Goal: Task Accomplishment & Management: Manage account settings

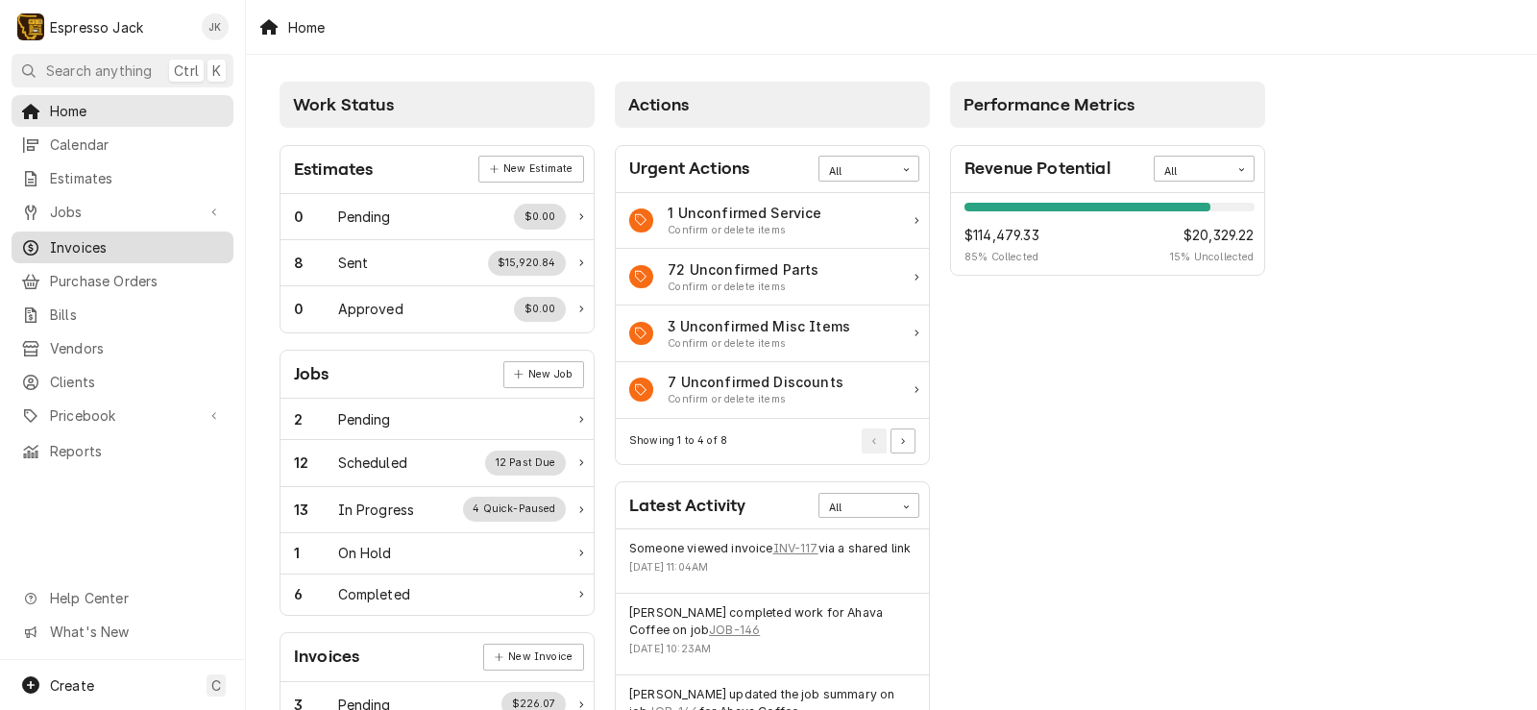
click at [116, 237] on span "Invoices" at bounding box center [137, 247] width 174 height 20
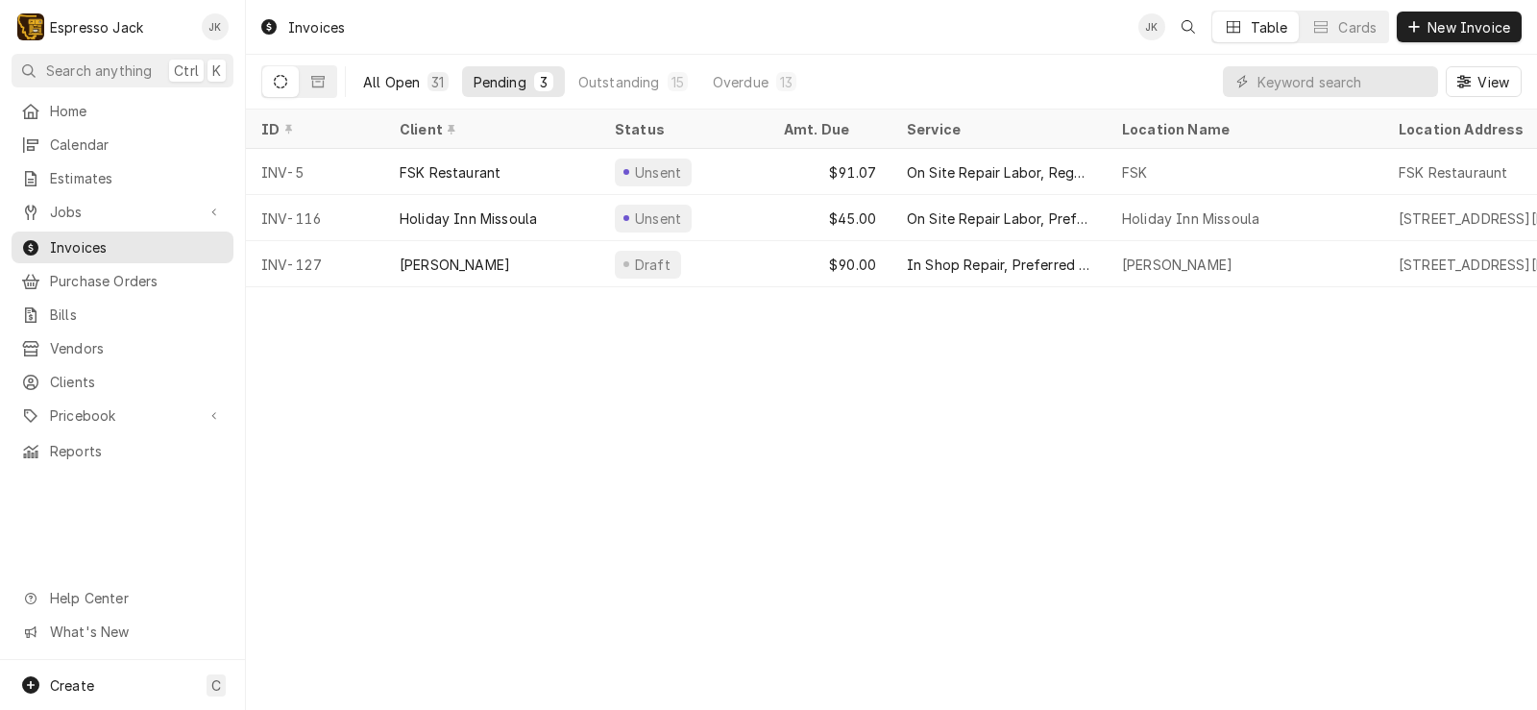
click at [382, 83] on div "All Open" at bounding box center [391, 82] width 57 height 20
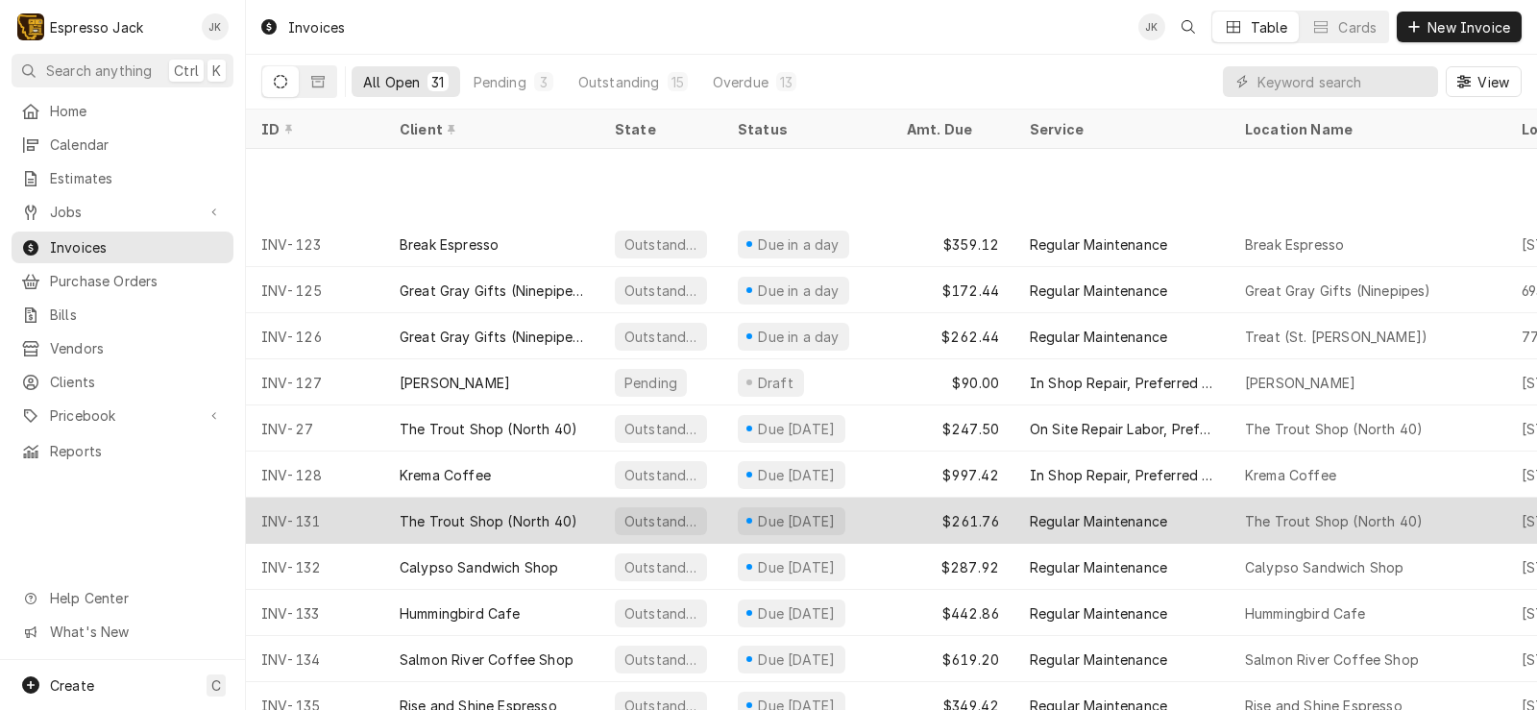
scroll to position [788, 0]
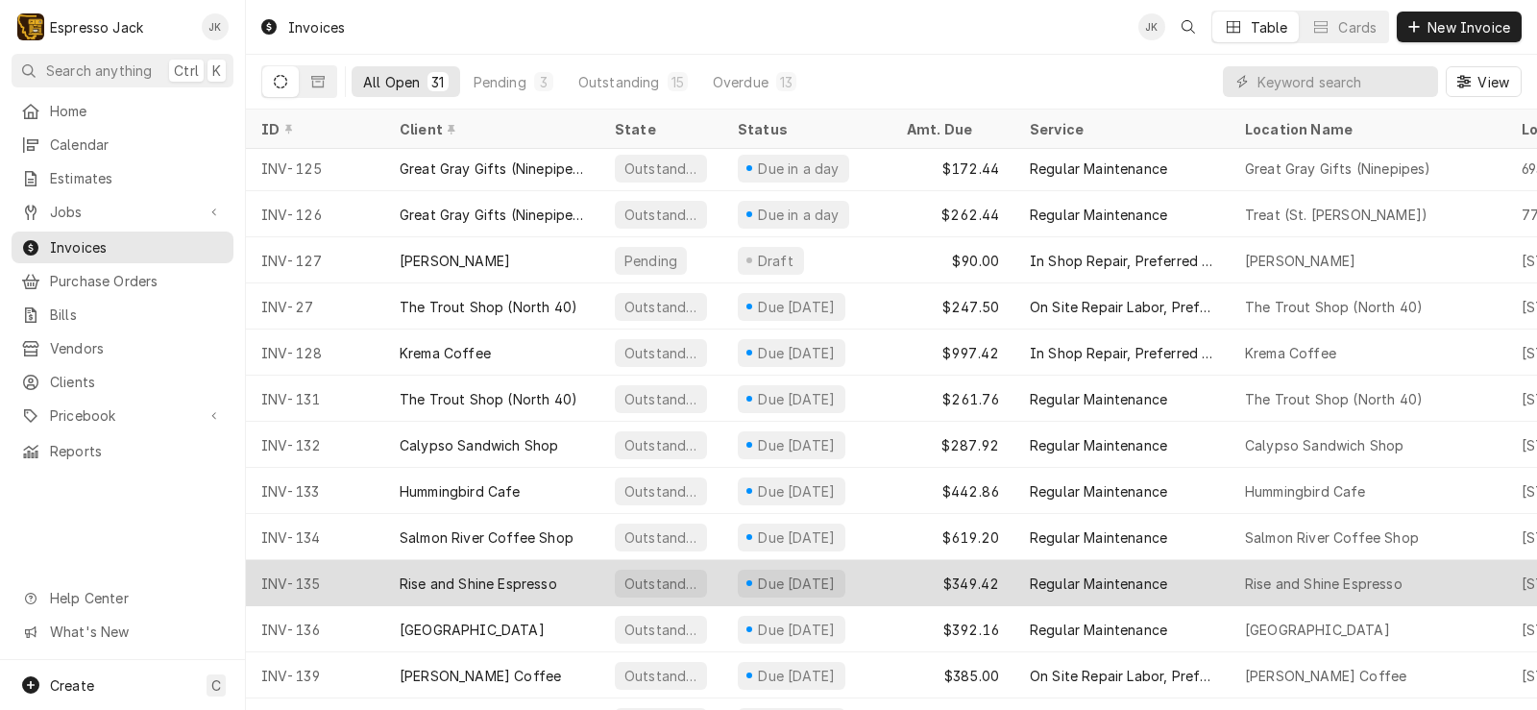
click at [496, 569] on div "Rise and Shine Espresso" at bounding box center [491, 583] width 215 height 46
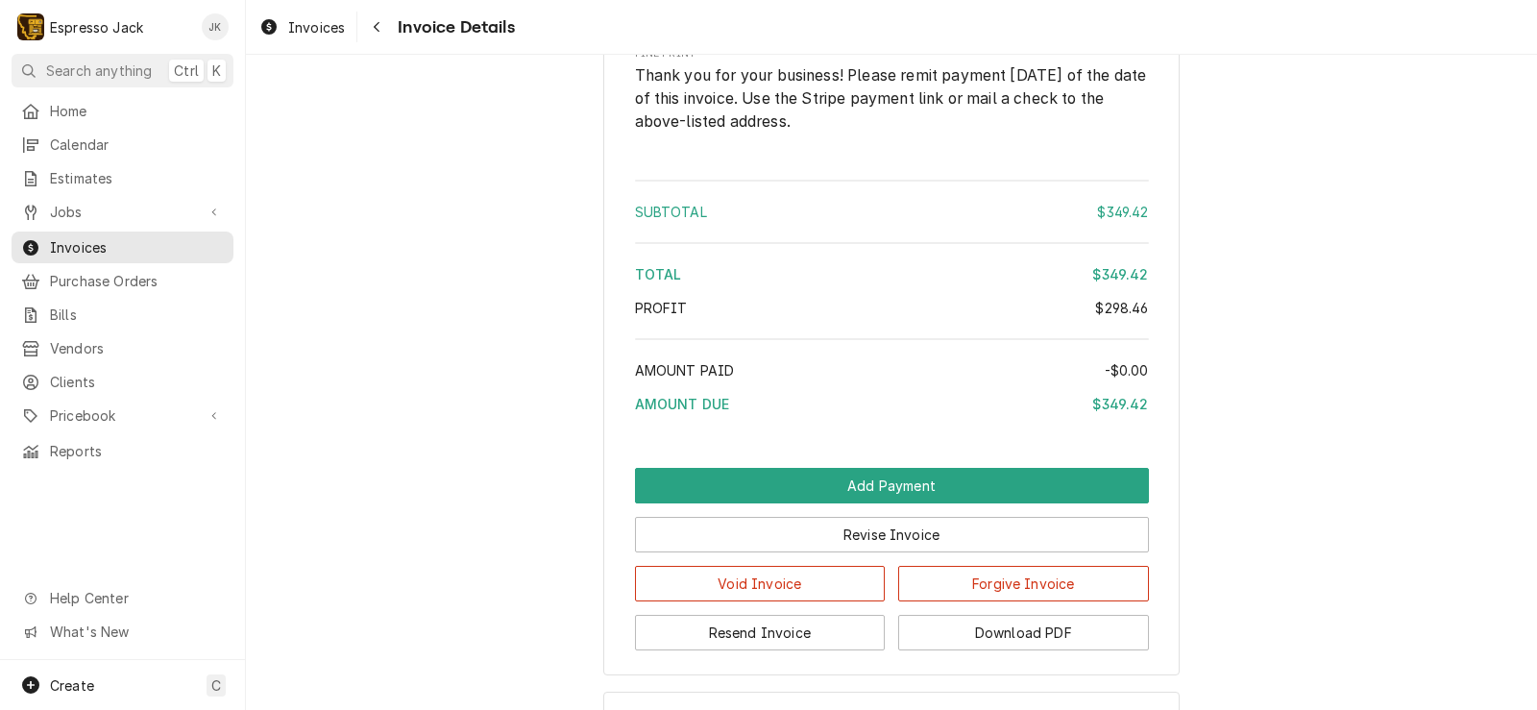
scroll to position [2842, 0]
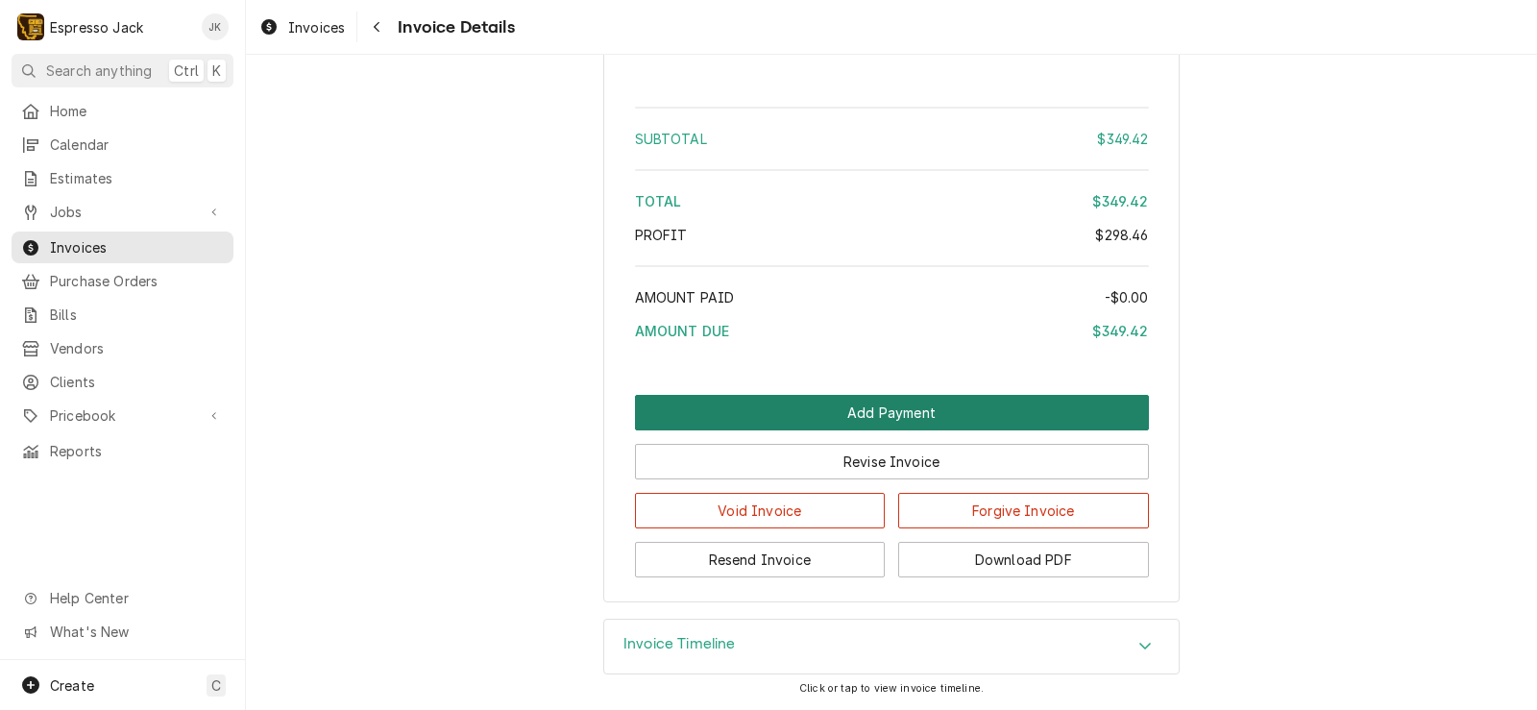
click at [712, 408] on button "Add Payment" at bounding box center [892, 413] width 514 height 36
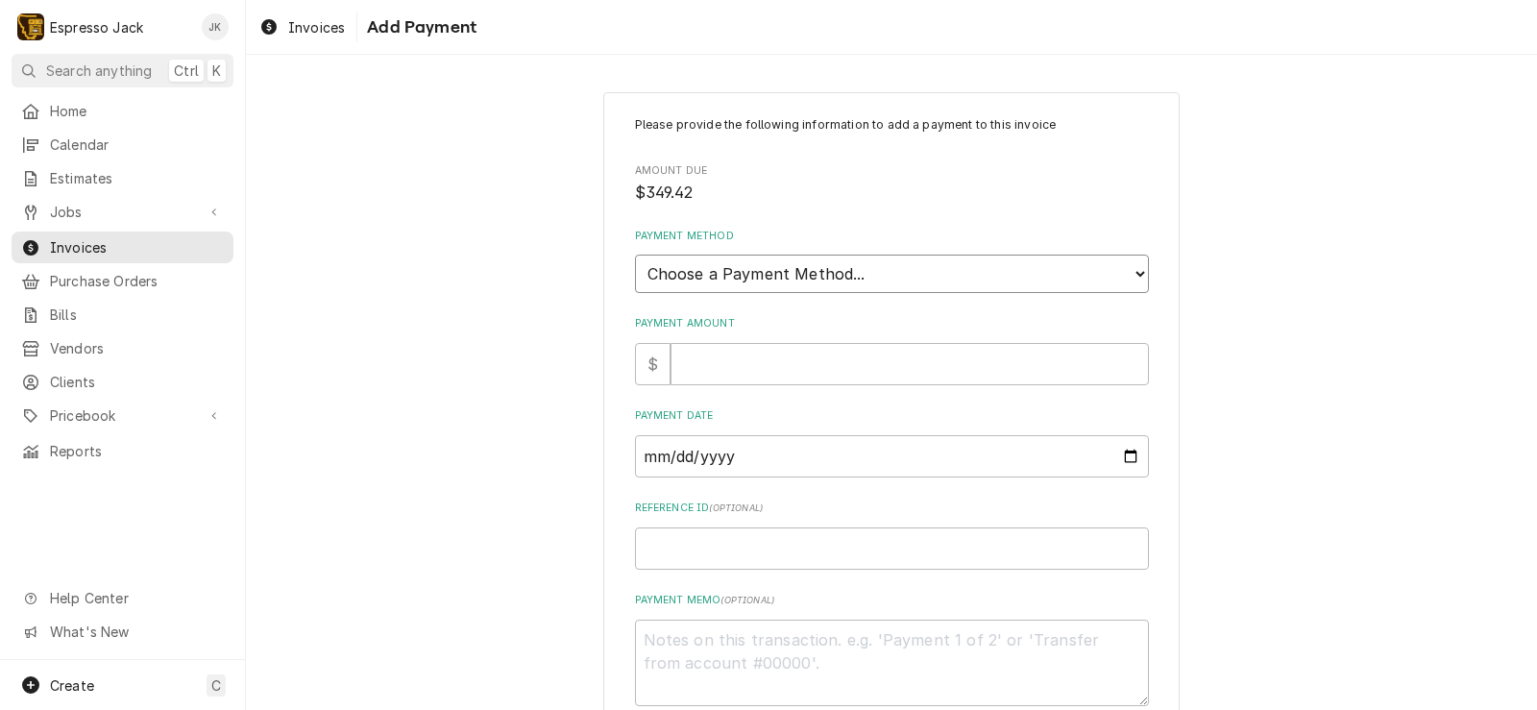
select select "2"
click at [635, 255] on select "Choose a Payment Method... Cash Check Credit/Debit Card ACH/eCheck Other" at bounding box center [892, 274] width 514 height 38
click at [778, 369] on input "Payment Amount" at bounding box center [910, 364] width 478 height 42
type textarea "x"
type input "3"
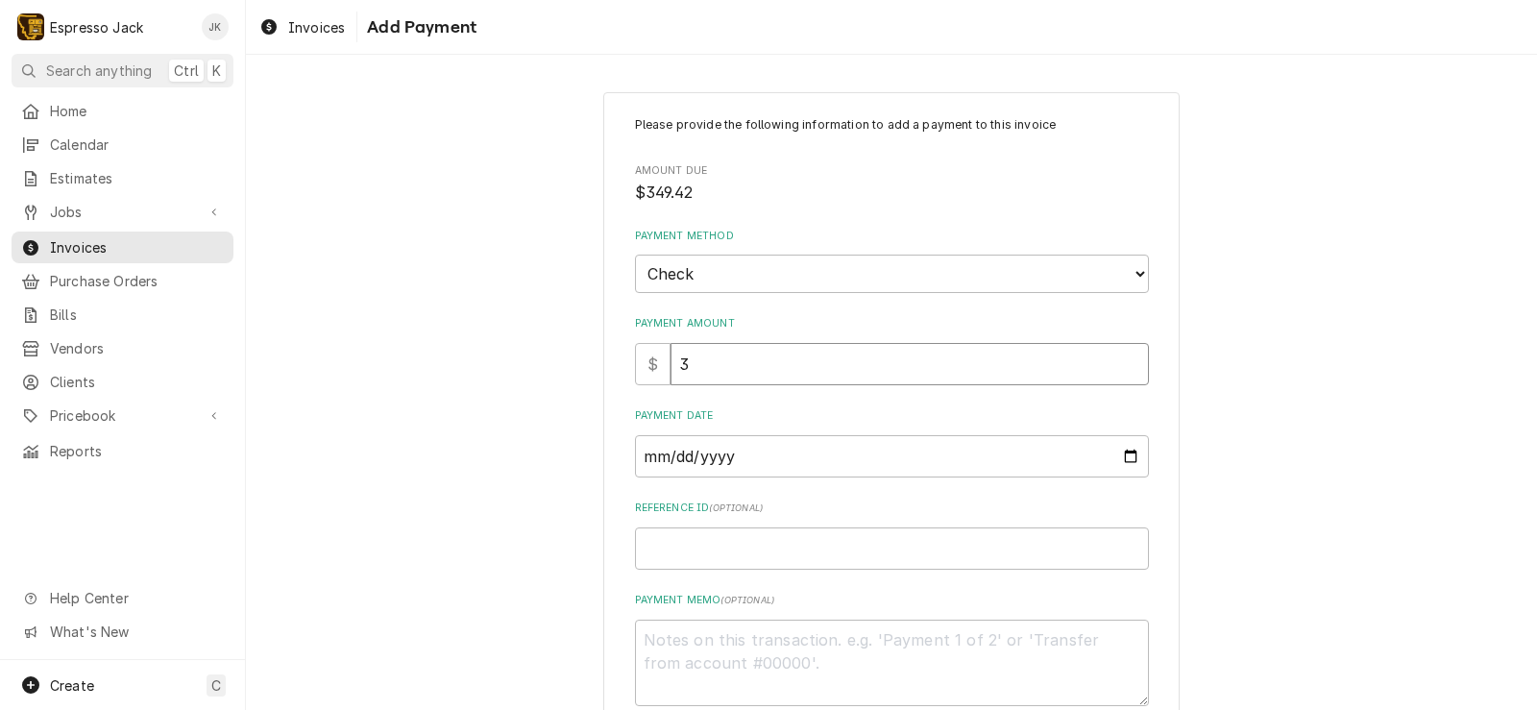
type textarea "x"
type input "34"
type textarea "x"
type input "349"
type textarea "x"
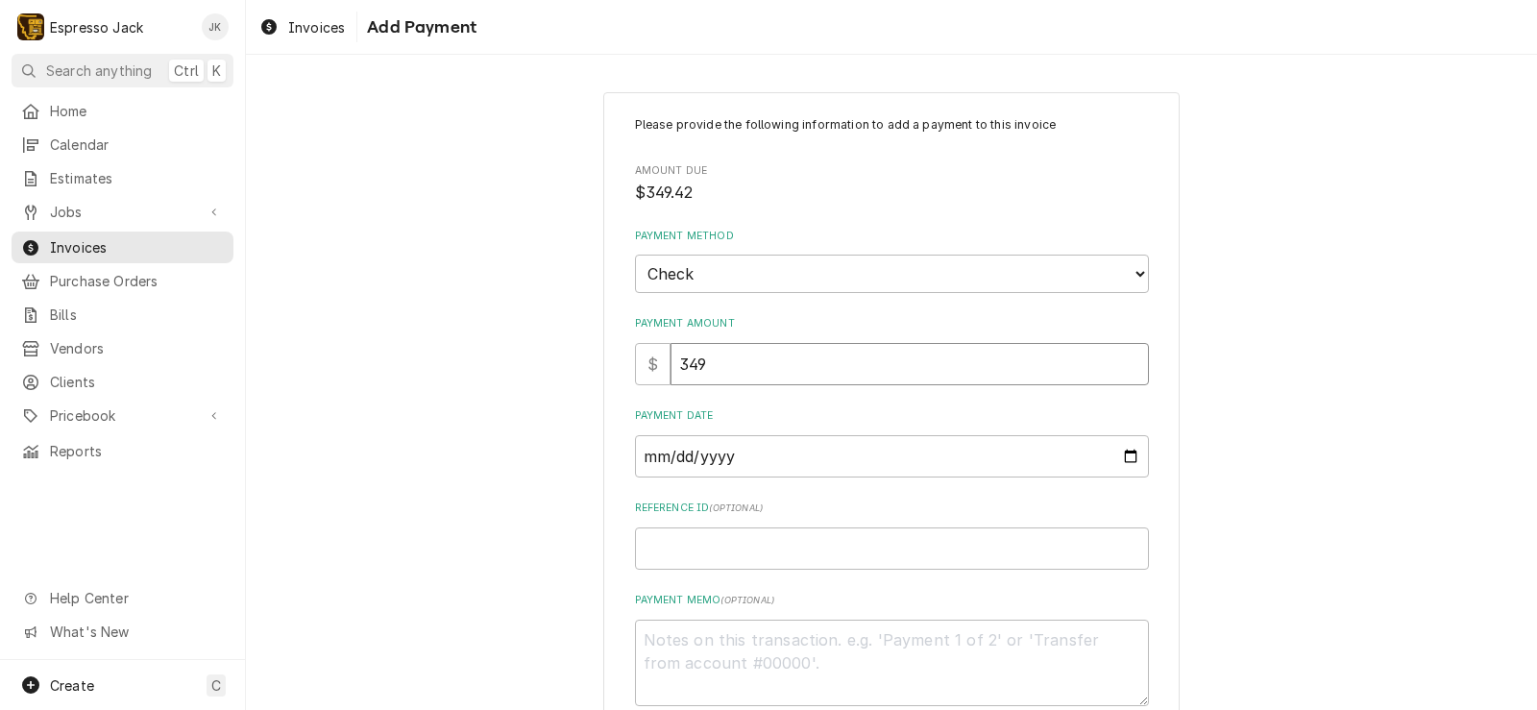
type input "349.4"
type textarea "x"
type input "349.42"
click at [1092, 438] on input "Payment Date" at bounding box center [892, 456] width 514 height 42
click at [1124, 446] on input "Payment Date" at bounding box center [892, 456] width 514 height 42
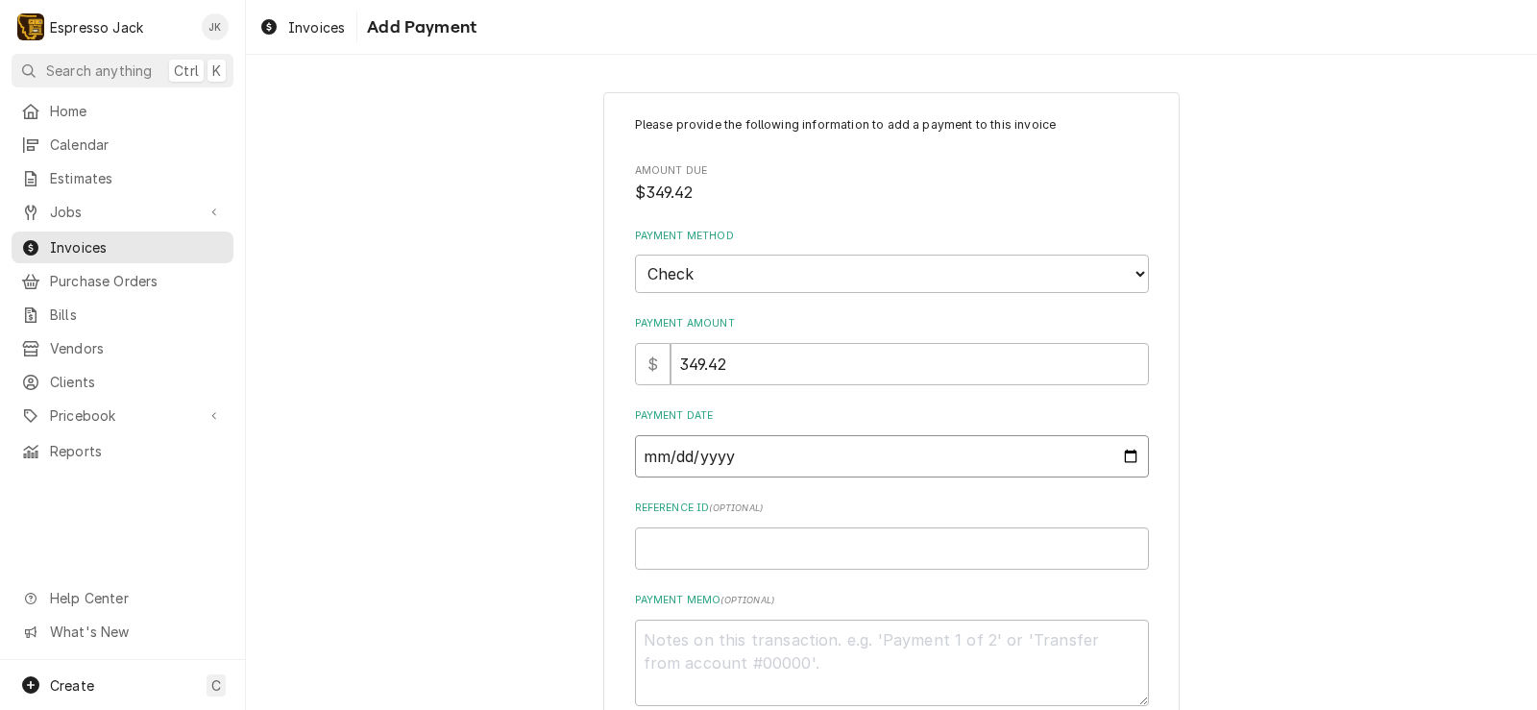
type textarea "x"
type input "[DATE]"
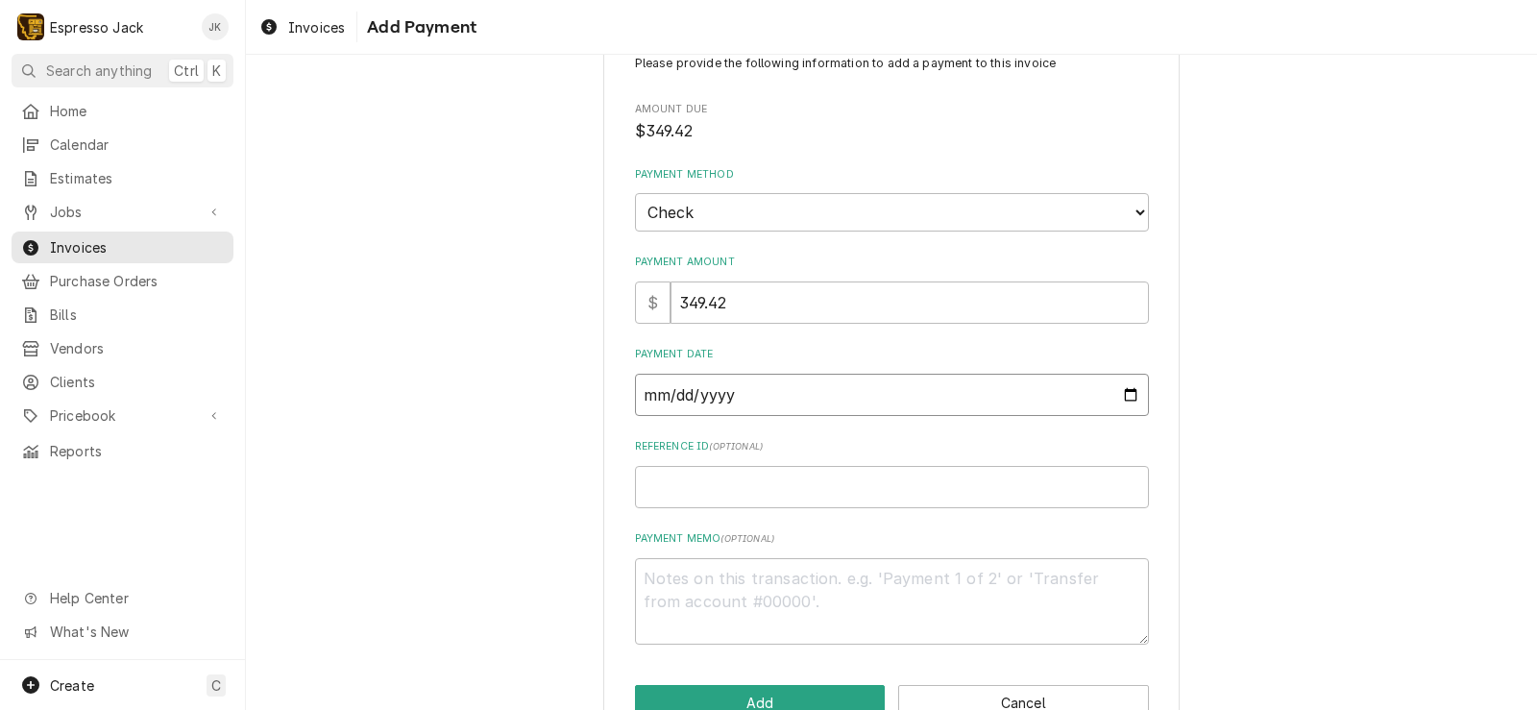
scroll to position [113, 0]
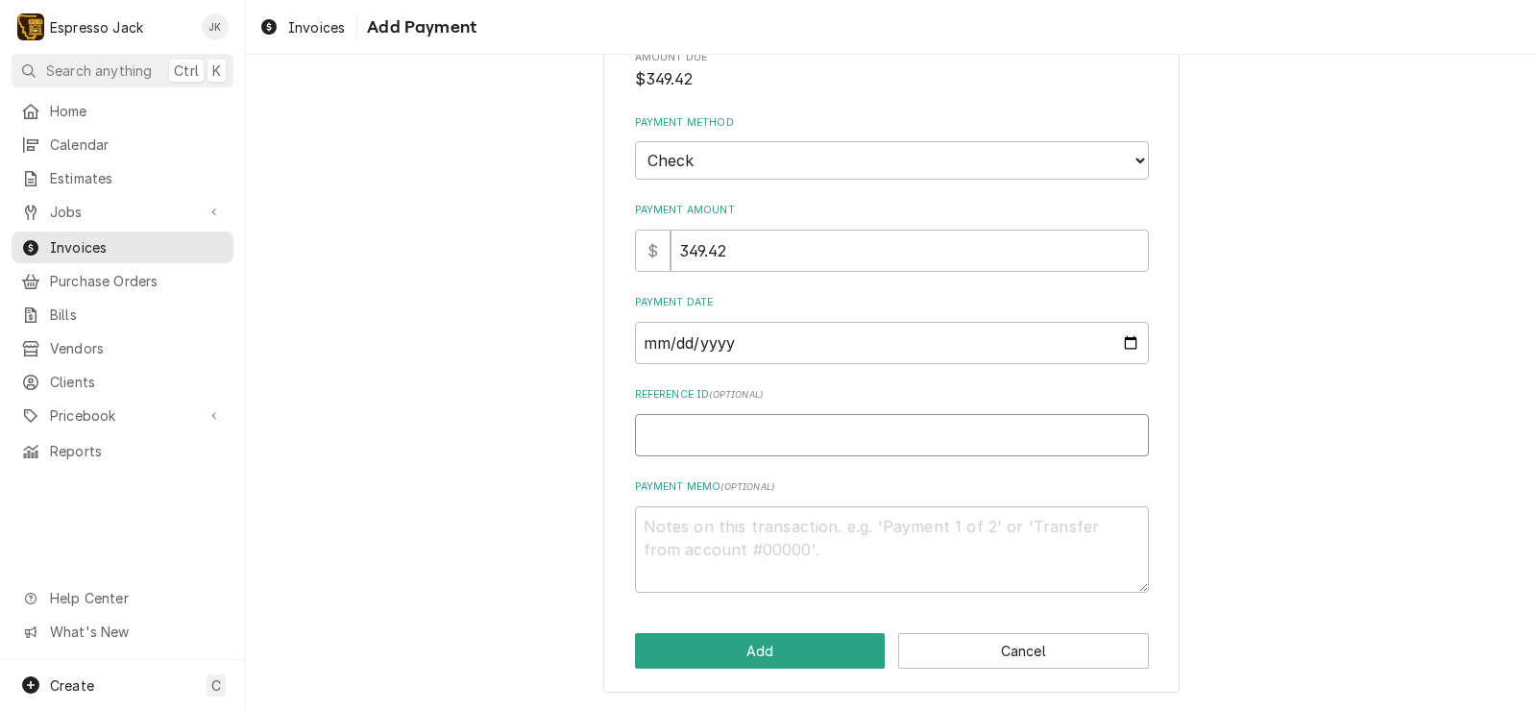
click at [725, 435] on input "Reference ID ( optional )" at bounding box center [892, 435] width 514 height 42
type textarea "x"
type input "2"
type textarea "x"
type input "24"
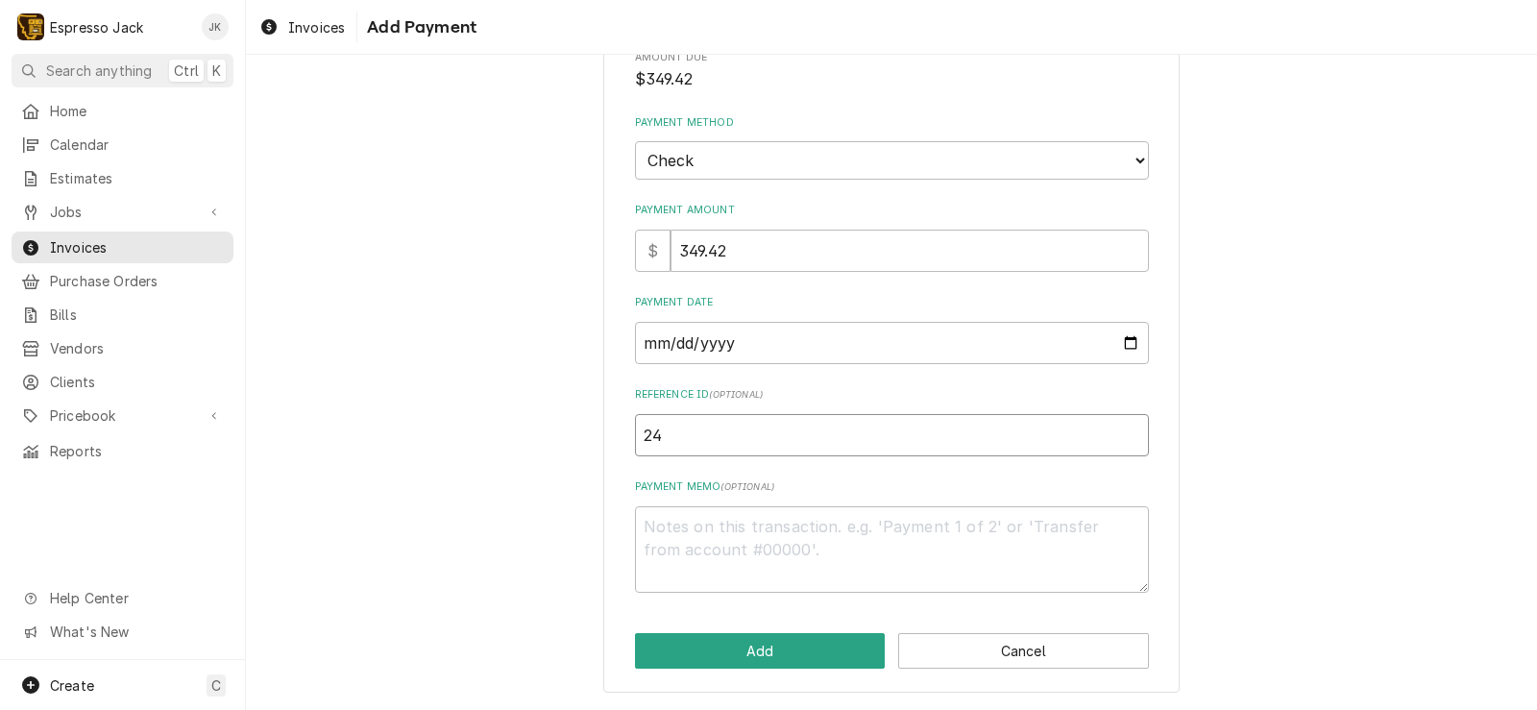
type textarea "x"
type input "248"
type textarea "x"
type input "2488"
click at [729, 650] on button "Add" at bounding box center [760, 651] width 251 height 36
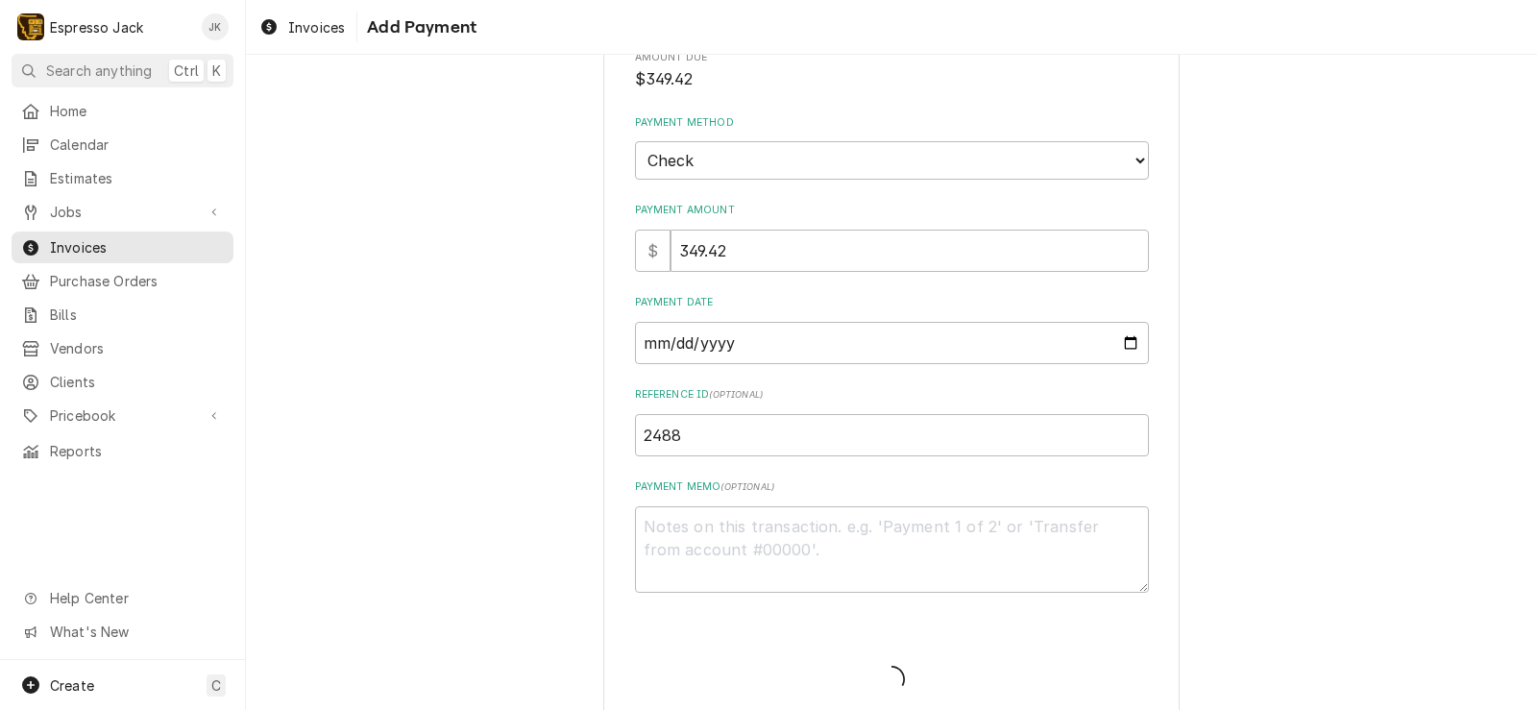
type textarea "x"
